Goal: Transaction & Acquisition: Book appointment/travel/reservation

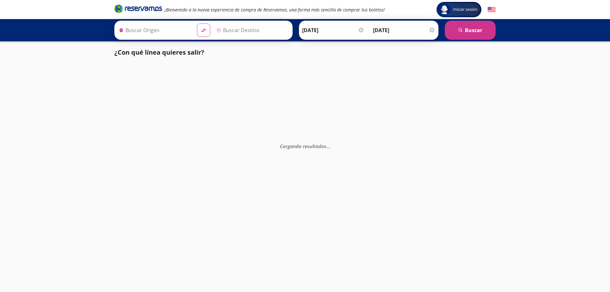
type input "[GEOGRAPHIC_DATA], [GEOGRAPHIC_DATA]"
type input "Ocotlán, [GEOGRAPHIC_DATA]"
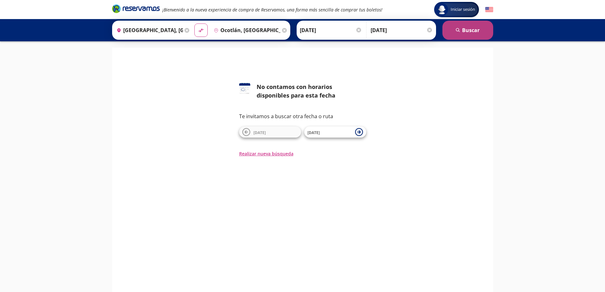
click at [463, 26] on button "search [GEOGRAPHIC_DATA]" at bounding box center [467, 30] width 51 height 19
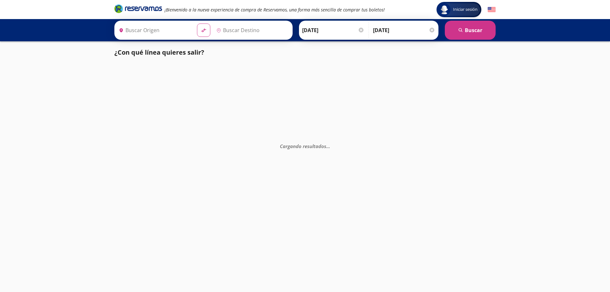
type input "[GEOGRAPHIC_DATA], [GEOGRAPHIC_DATA]"
type input "Ocotlán, [GEOGRAPHIC_DATA]"
